Goal: Task Accomplishment & Management: Use online tool/utility

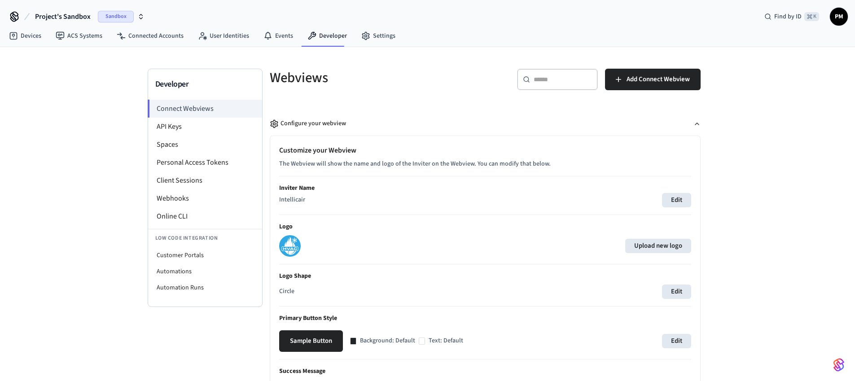
scroll to position [297, 0]
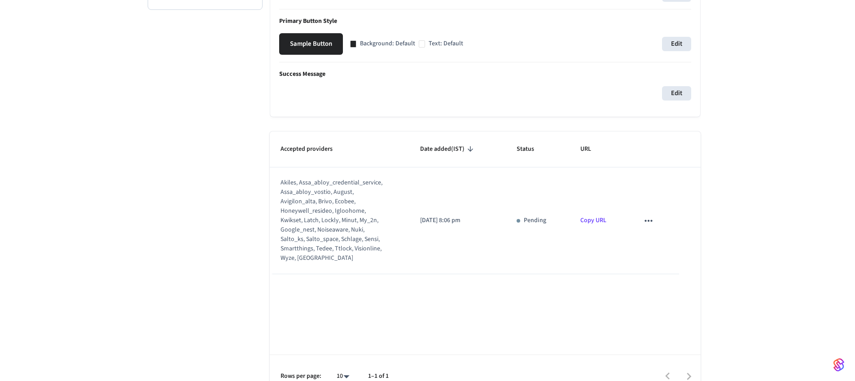
drag, startPoint x: 646, startPoint y: 211, endPoint x: 651, endPoint y: 228, distance: 18.2
click at [646, 211] on td "sticky table" at bounding box center [654, 220] width 50 height 107
click at [652, 229] on button "sticky table" at bounding box center [648, 220] width 19 height 19
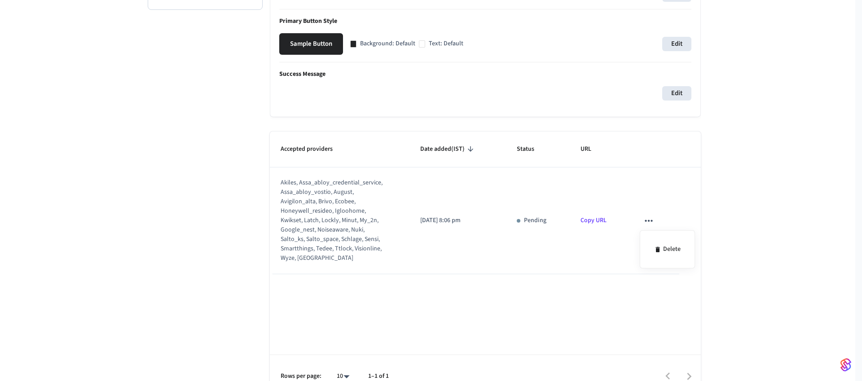
click at [371, 254] on div at bounding box center [431, 190] width 862 height 381
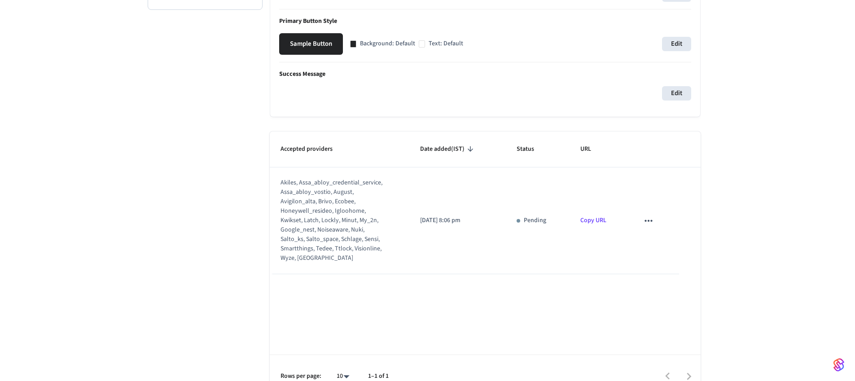
click at [649, 222] on icon "sticky table" at bounding box center [649, 221] width 12 height 12
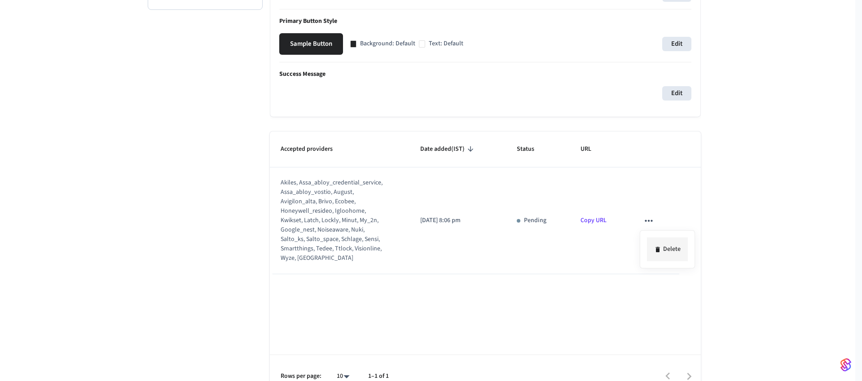
click at [661, 260] on li "Delete" at bounding box center [667, 250] width 41 height 24
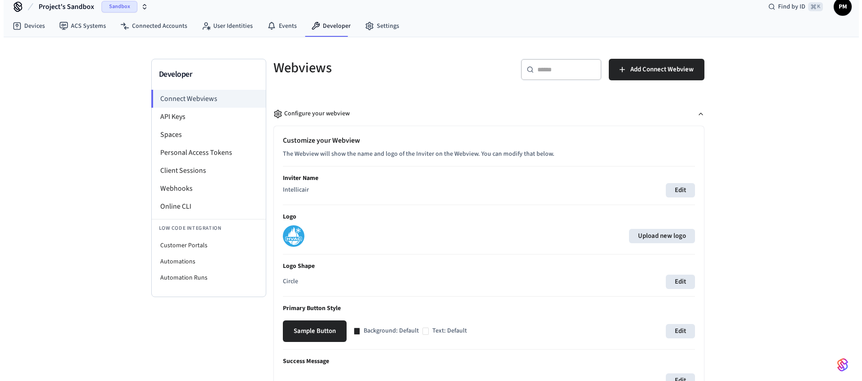
scroll to position [0, 0]
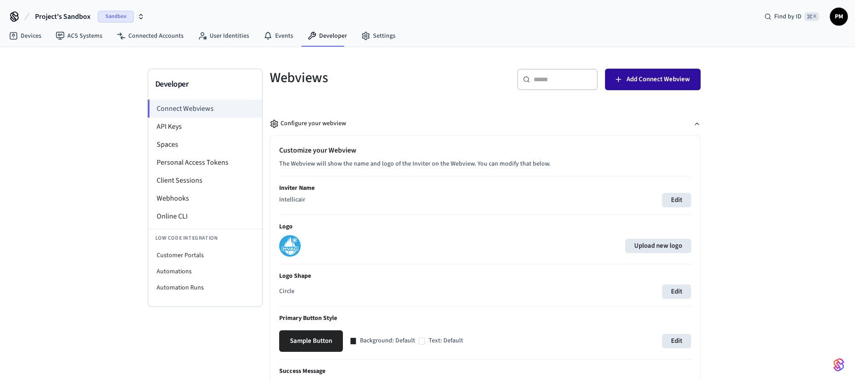
click at [651, 74] on span "Add Connect Webview" at bounding box center [658, 80] width 63 height 12
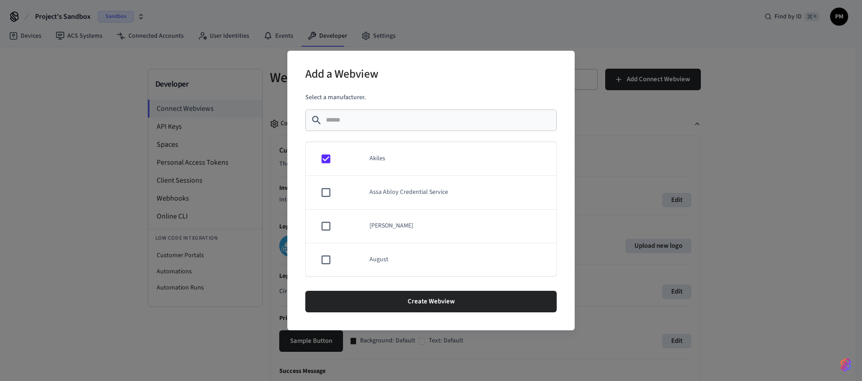
click at [322, 202] on td "sticky table" at bounding box center [324, 193] width 37 height 34
click at [326, 238] on td "sticky table" at bounding box center [324, 227] width 37 height 34
click at [329, 251] on td "sticky table" at bounding box center [324, 260] width 37 height 34
drag, startPoint x: 328, startPoint y: 143, endPoint x: 328, endPoint y: 149, distance: 5.9
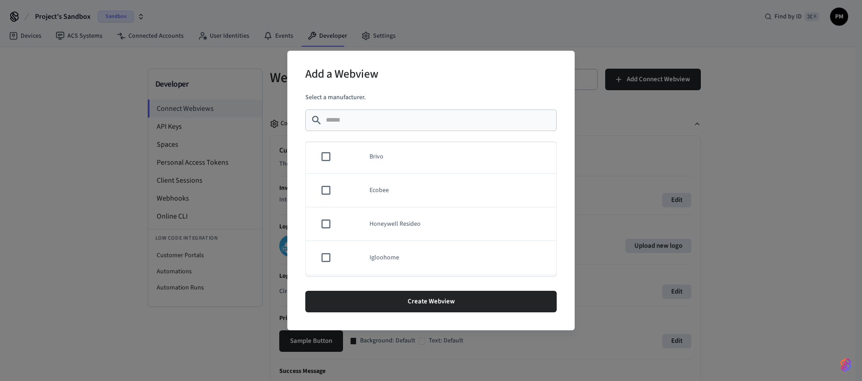
click at [328, 144] on td "sticky table" at bounding box center [324, 157] width 37 height 34
click at [332, 196] on td "sticky table" at bounding box center [324, 191] width 37 height 34
click at [326, 212] on td "sticky table" at bounding box center [324, 220] width 37 height 34
click at [318, 226] on td "sticky table" at bounding box center [324, 226] width 37 height 34
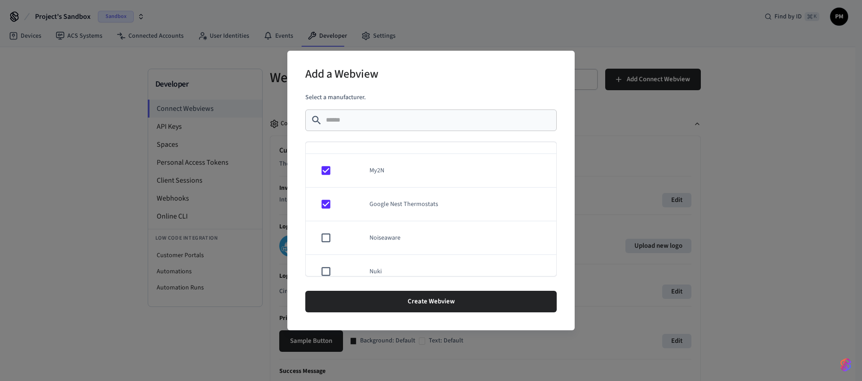
click at [332, 241] on td "sticky table" at bounding box center [324, 238] width 37 height 34
click at [327, 238] on td "sticky table" at bounding box center [324, 247] width 37 height 34
drag, startPoint x: 317, startPoint y: 219, endPoint x: 320, endPoint y: 232, distance: 13.4
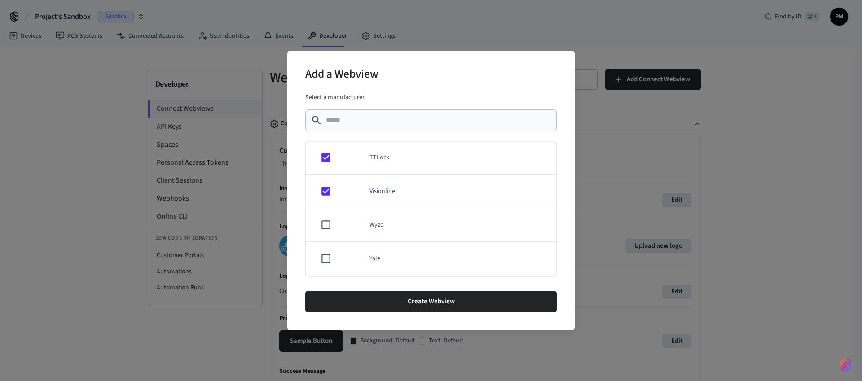
click at [317, 219] on td "sticky table" at bounding box center [324, 225] width 37 height 34
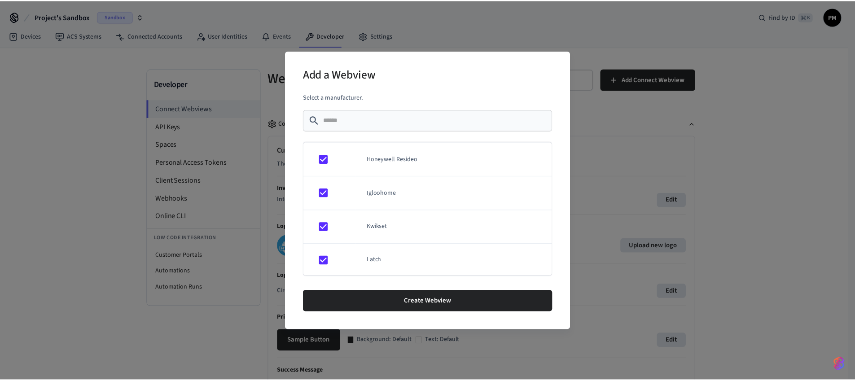
scroll to position [0, 0]
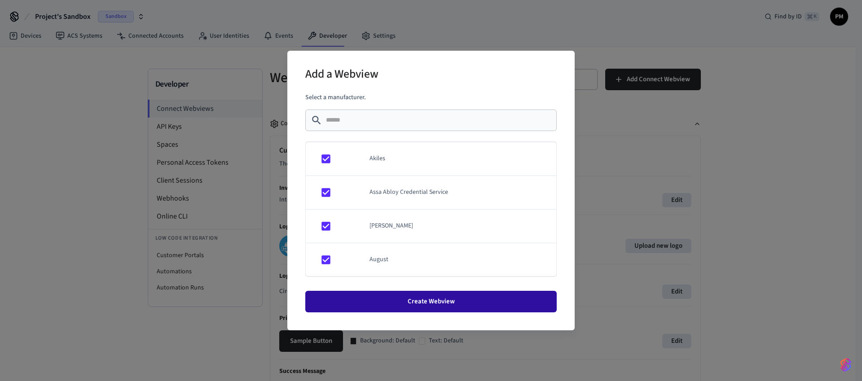
click at [449, 298] on button "Create Webview" at bounding box center [430, 302] width 251 height 22
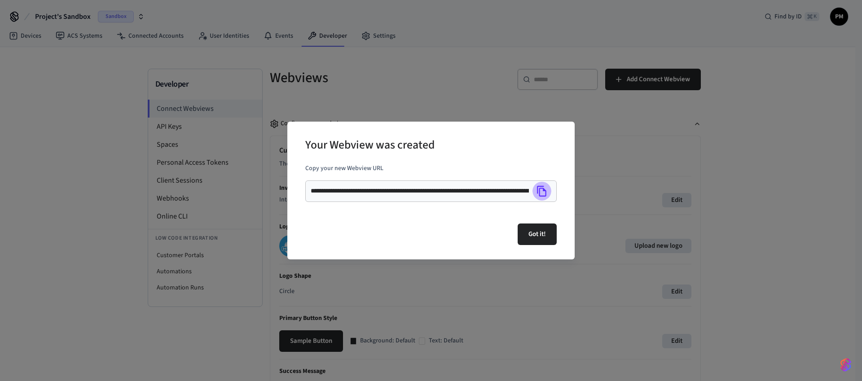
click at [543, 190] on icon "Copy" at bounding box center [541, 191] width 9 height 11
click at [544, 195] on icon "Copy" at bounding box center [541, 191] width 9 height 11
click at [537, 237] on button "Got it!" at bounding box center [537, 235] width 39 height 22
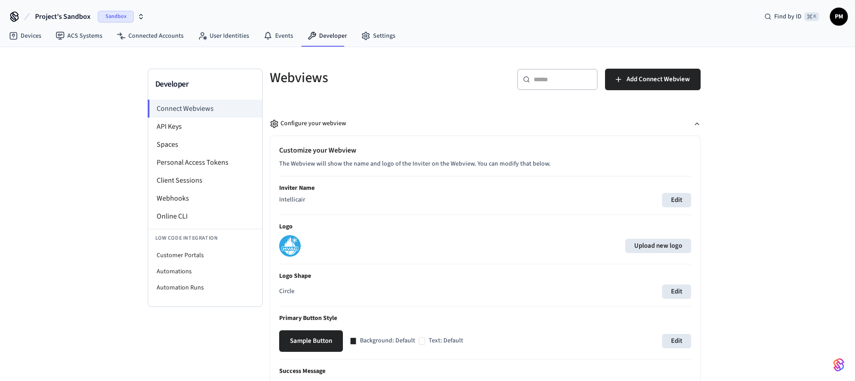
click at [841, 21] on span "PM" at bounding box center [839, 17] width 16 height 16
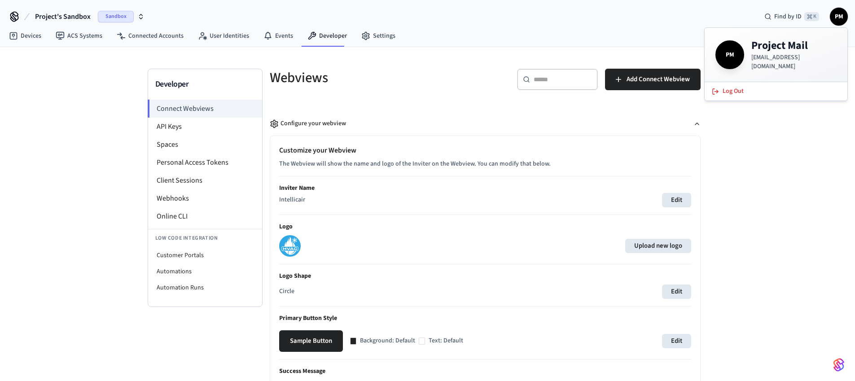
click at [798, 200] on div "Developer Connect Webviews API Keys Spaces Personal Access Tokens Client Sessio…" at bounding box center [427, 371] width 855 height 648
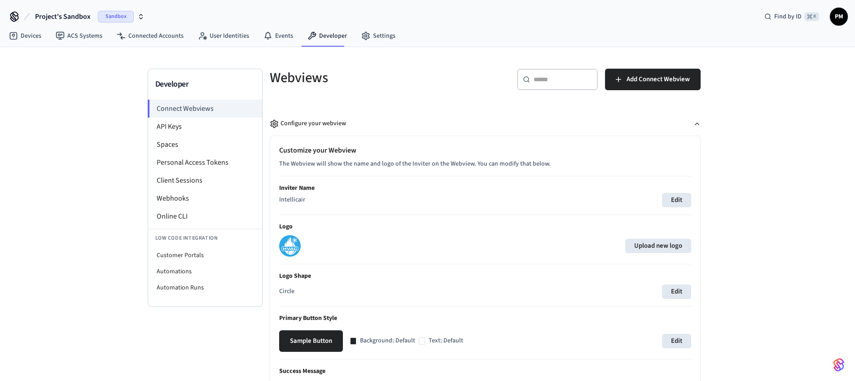
click at [138, 13] on icon "button" at bounding box center [140, 16] width 7 height 7
click at [49, 180] on div "Developer Connect Webviews API Keys Spaces Personal Access Tokens Client Sessio…" at bounding box center [427, 371] width 855 height 648
